Goal: Navigation & Orientation: Understand site structure

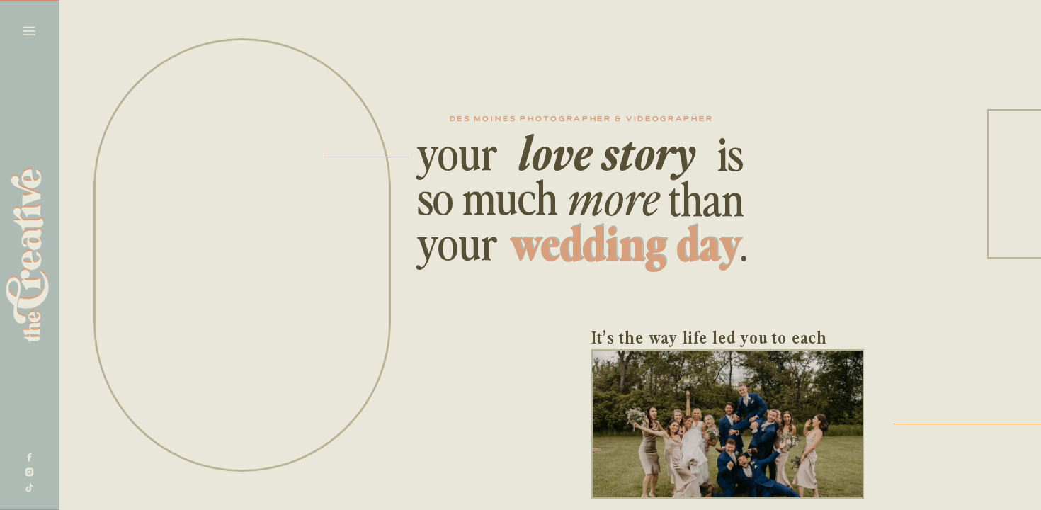
click at [30, 32] on icon at bounding box center [29, 31] width 20 height 20
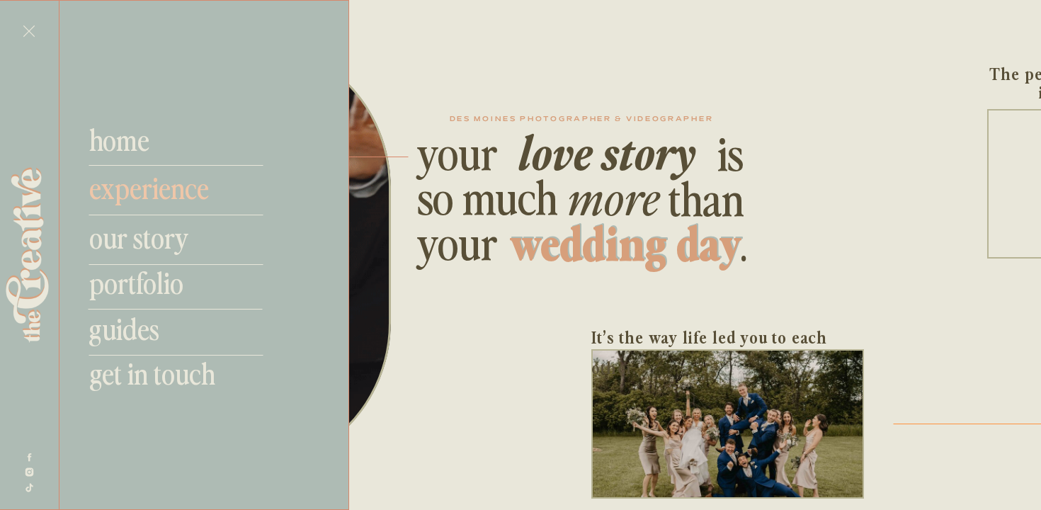
click at [152, 190] on nav "experience" at bounding box center [168, 187] width 159 height 34
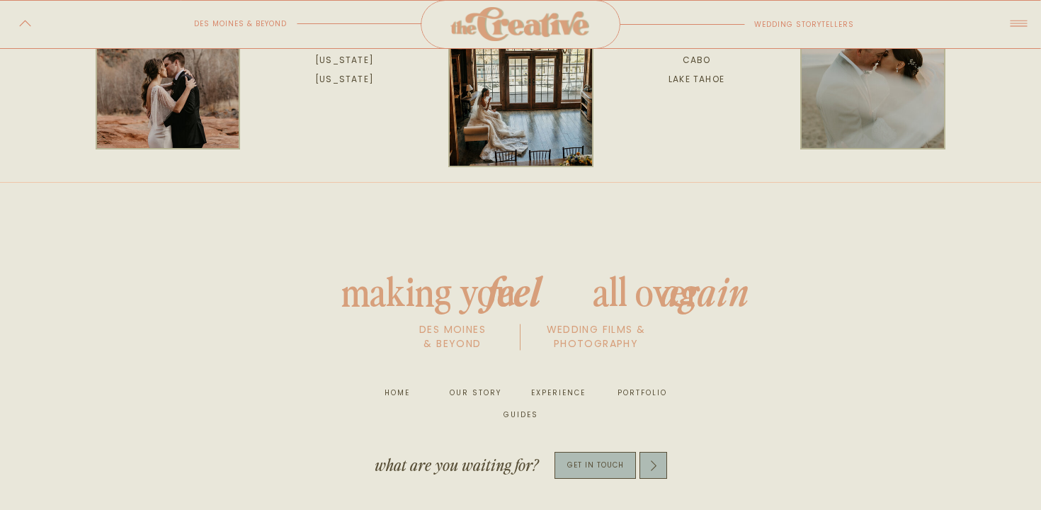
scroll to position [5904, 0]
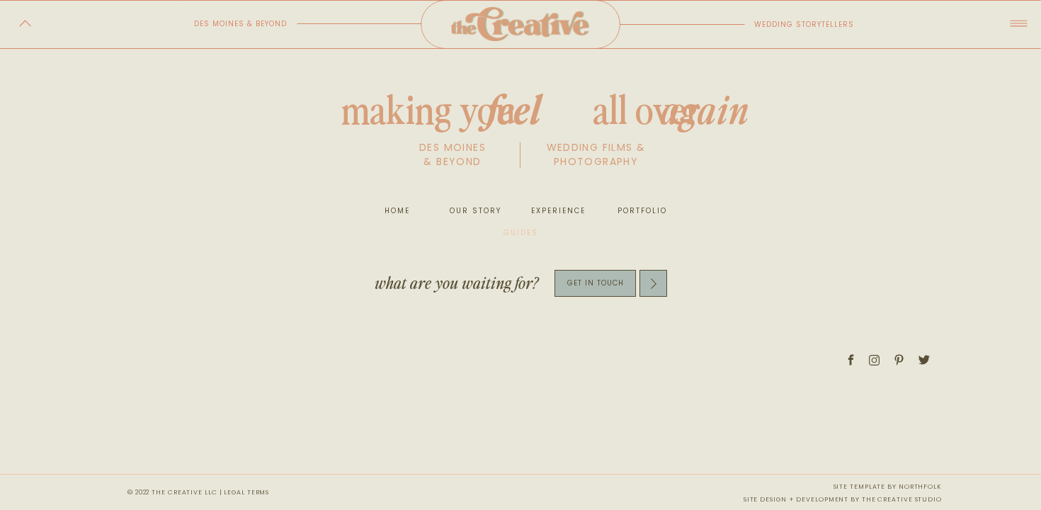
click at [525, 236] on nav "guides" at bounding box center [521, 233] width 46 height 14
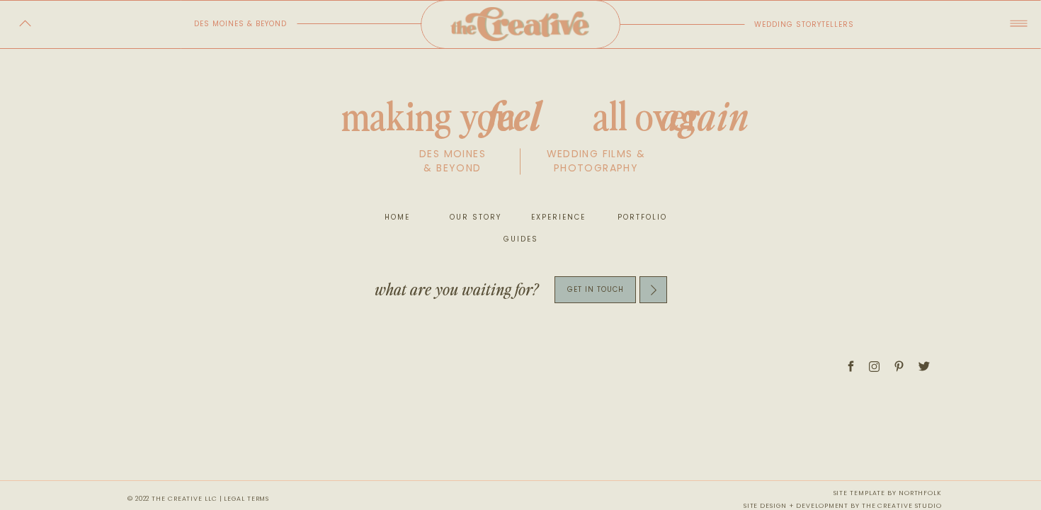
scroll to position [1352, 0]
